Goal: Task Accomplishment & Management: Manage account settings

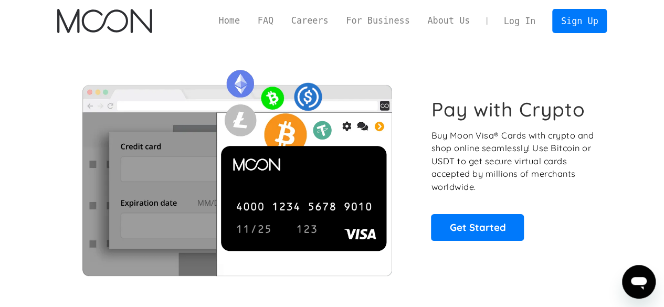
click at [520, 20] on link "Log In" at bounding box center [519, 20] width 49 height 23
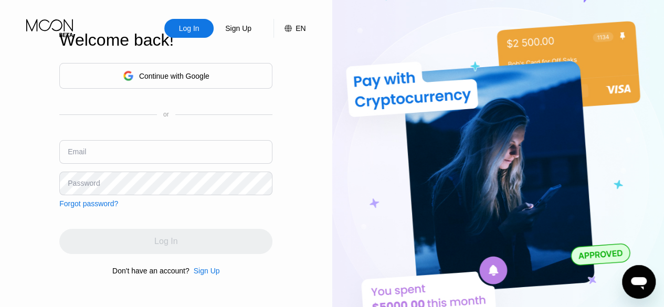
type input "kpachota@gmail.com"
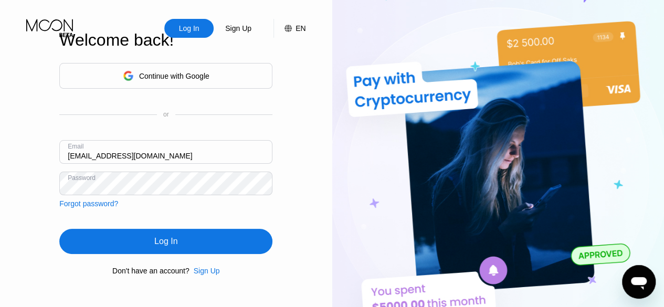
click at [166, 150] on input "kpachota@gmail.com" at bounding box center [165, 152] width 213 height 24
click at [175, 246] on div "Log In" at bounding box center [165, 241] width 23 height 11
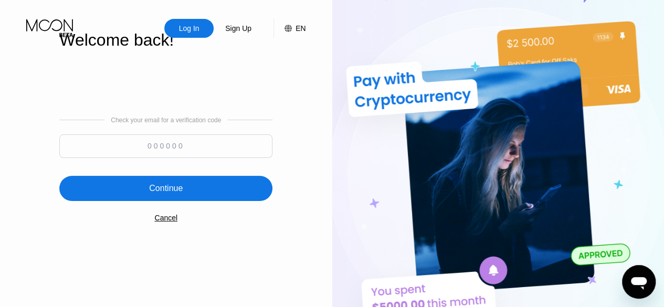
click at [205, 142] on input at bounding box center [165, 146] width 213 height 24
paste input "604362"
type input "604362"
click at [186, 185] on div "Continue" at bounding box center [165, 188] width 213 height 25
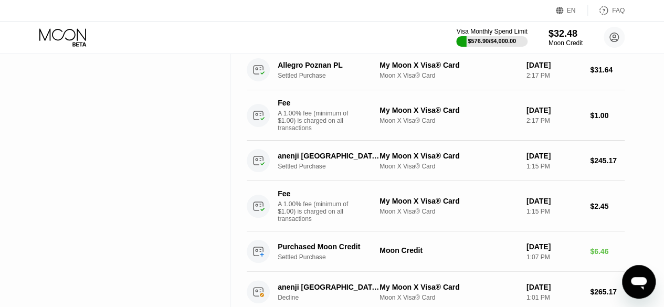
scroll to position [525, 0]
